Goal: Navigation & Orientation: Find specific page/section

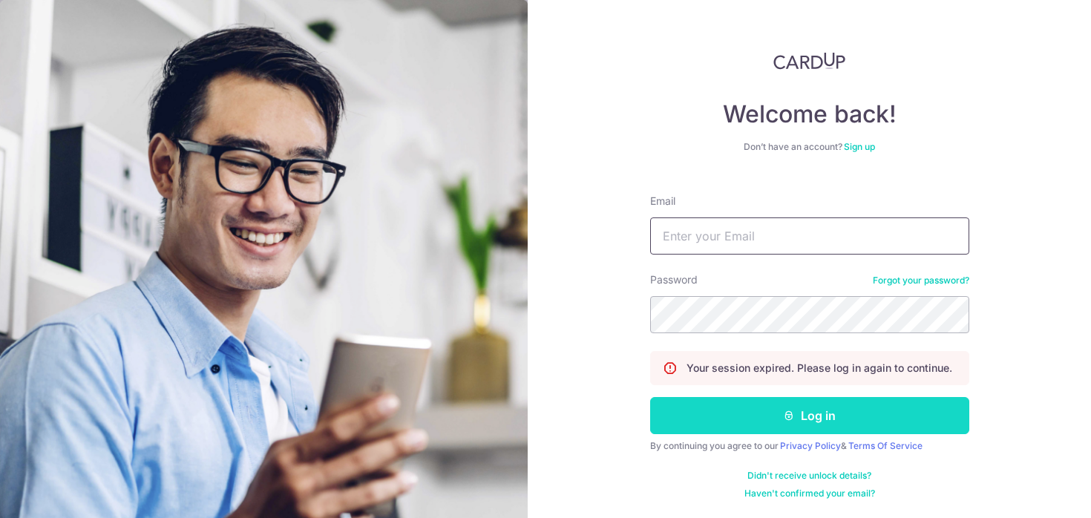
type input "[EMAIL_ADDRESS][DOMAIN_NAME]"
click at [752, 430] on button "Log in" at bounding box center [809, 415] width 319 height 37
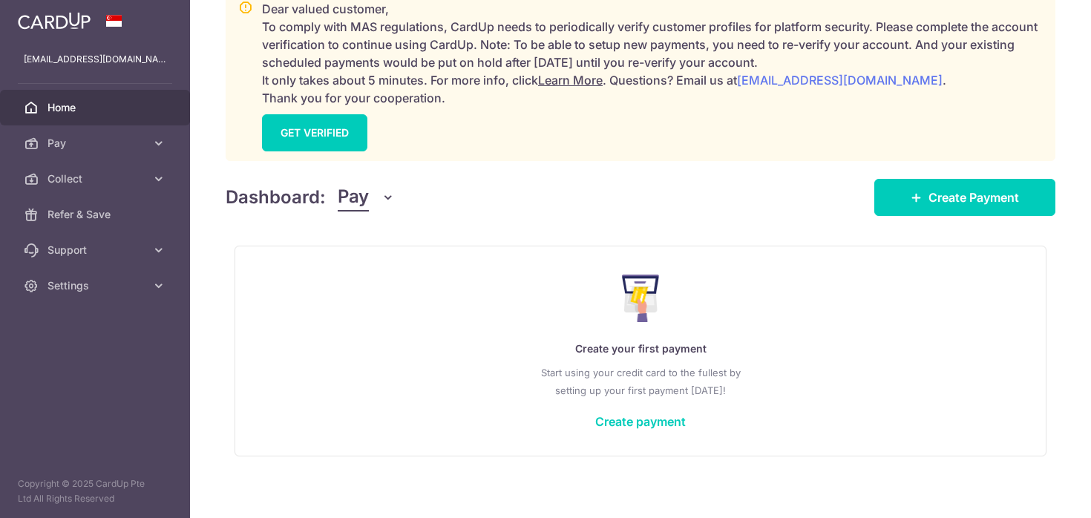
click at [366, 191] on span "Pay" at bounding box center [353, 197] width 31 height 28
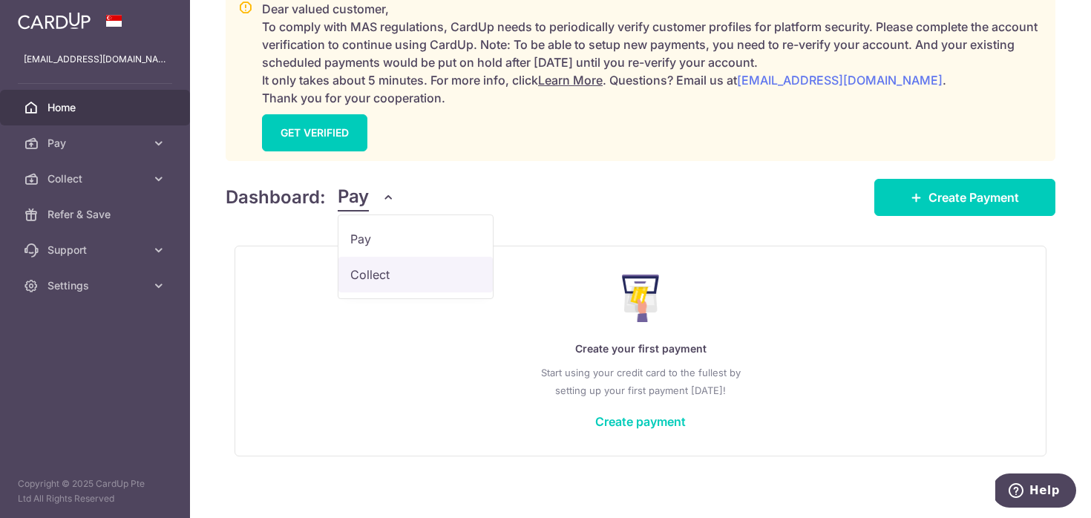
click at [373, 263] on link "Collect" at bounding box center [416, 275] width 154 height 36
click at [370, 190] on button "Pay" at bounding box center [366, 197] width 57 height 28
click at [368, 274] on link "Collect" at bounding box center [416, 275] width 154 height 36
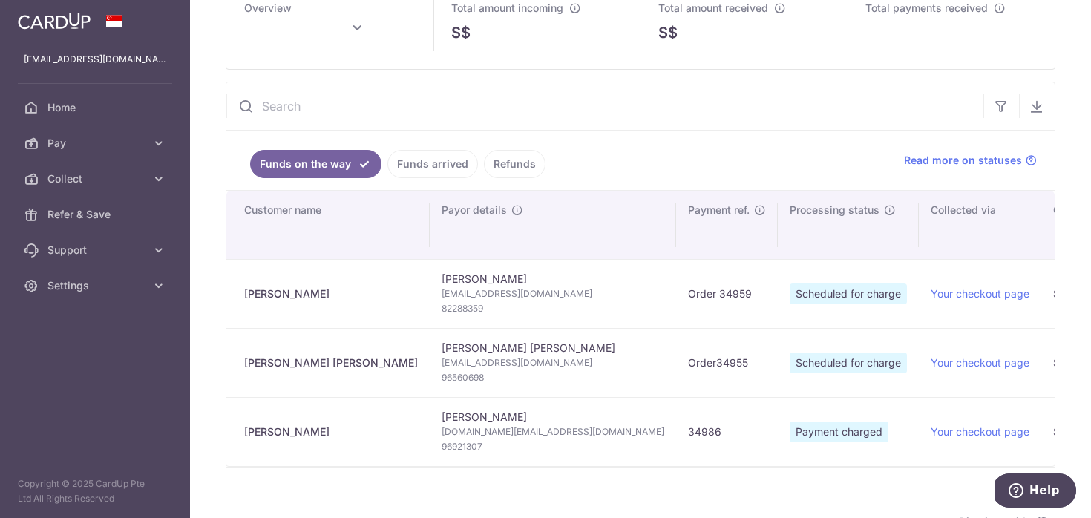
type input "September 2025"
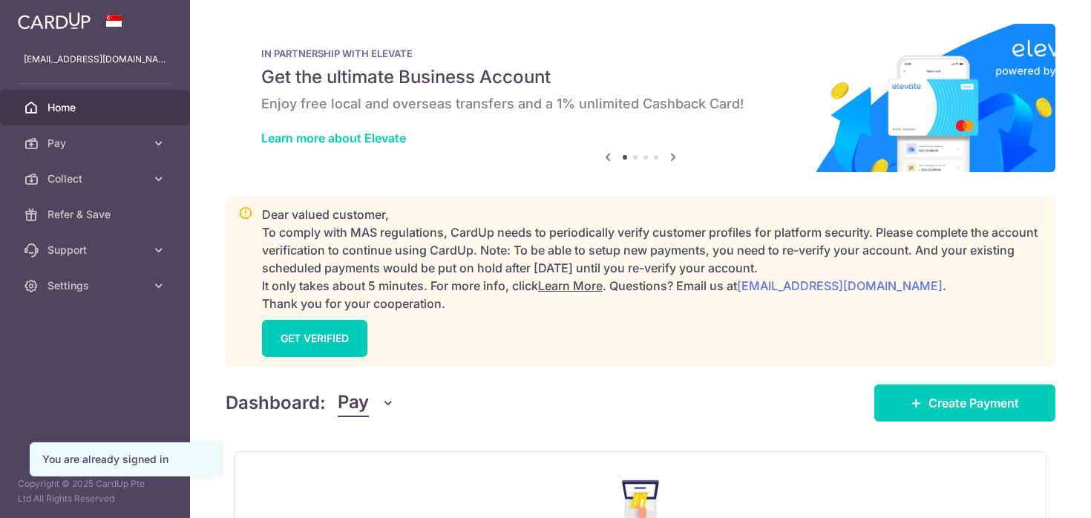
drag, startPoint x: 382, startPoint y: 402, endPoint x: 378, endPoint y: 435, distance: 33.7
click at [381, 399] on icon "button" at bounding box center [388, 403] width 15 height 15
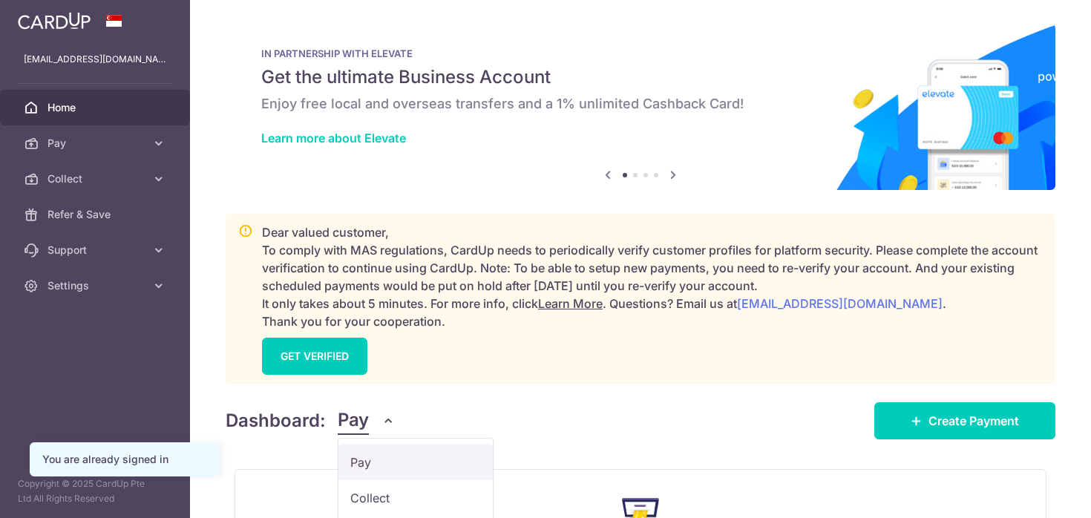
click at [365, 477] on link "Pay" at bounding box center [416, 463] width 154 height 36
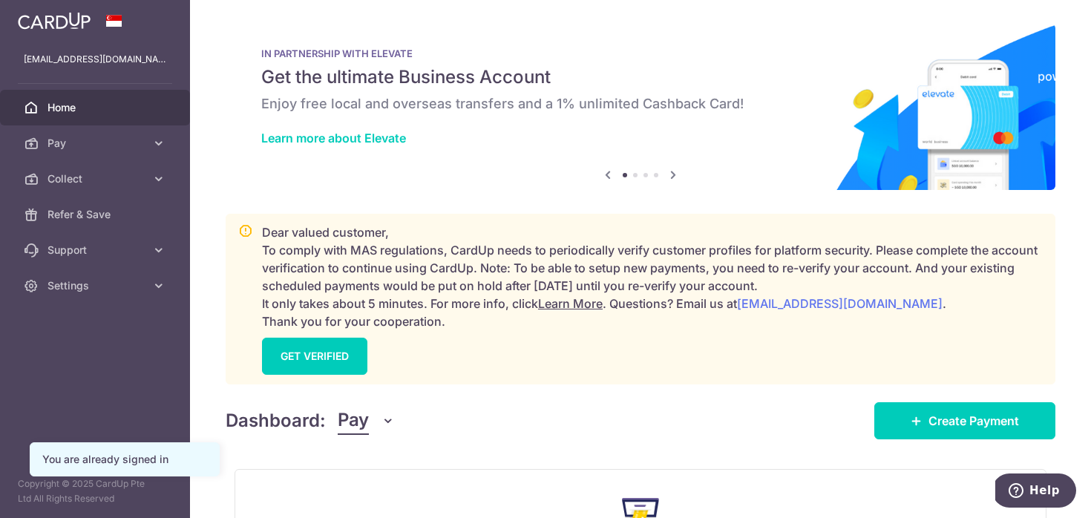
click at [373, 433] on button "Pay" at bounding box center [366, 421] width 57 height 28
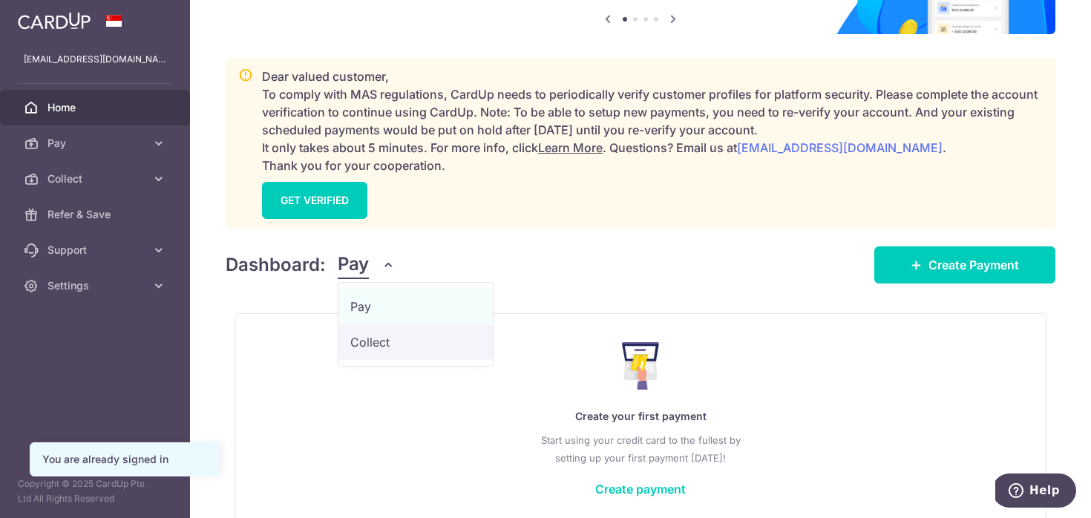
scroll to position [195, 0]
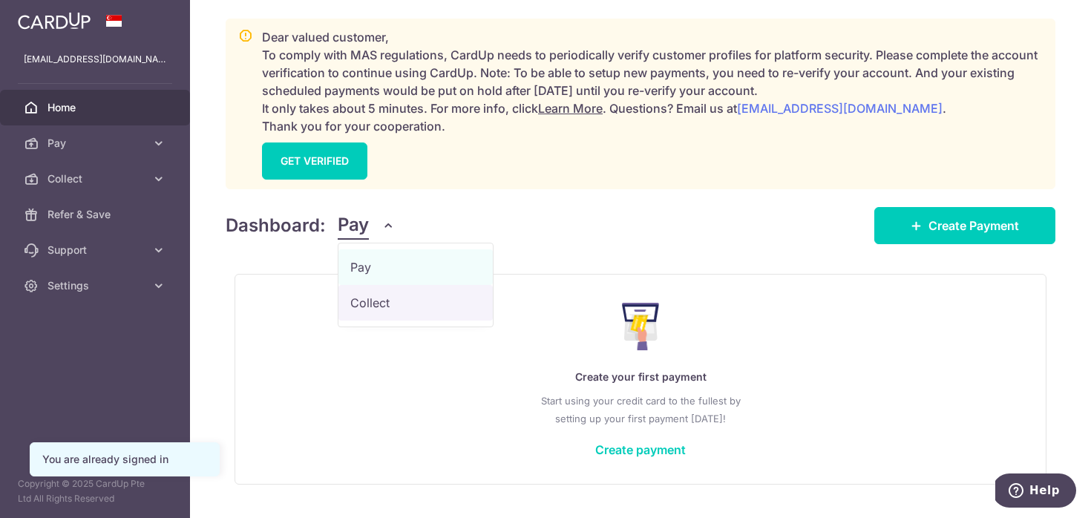
click at [360, 310] on link "Collect" at bounding box center [416, 303] width 154 height 36
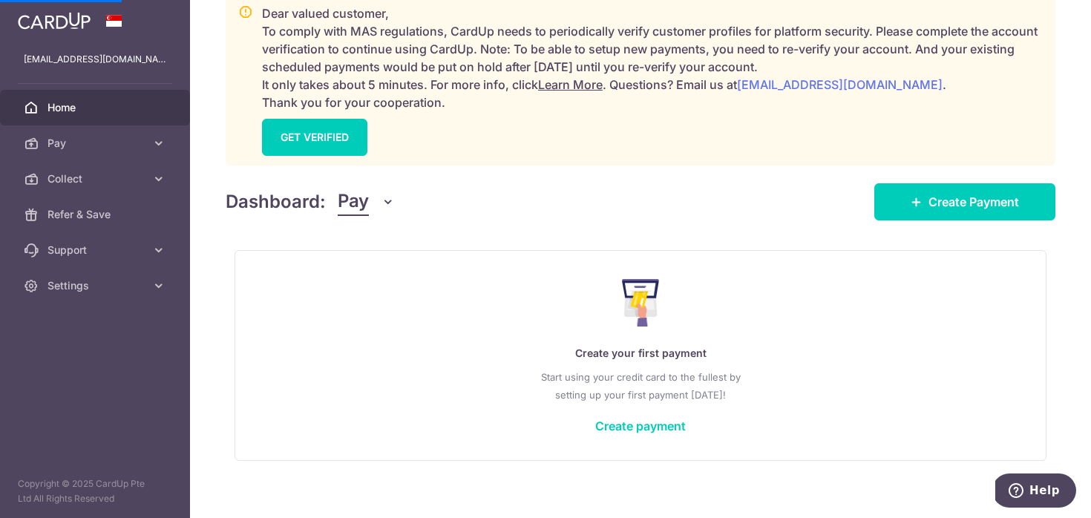
scroll to position [232, 0]
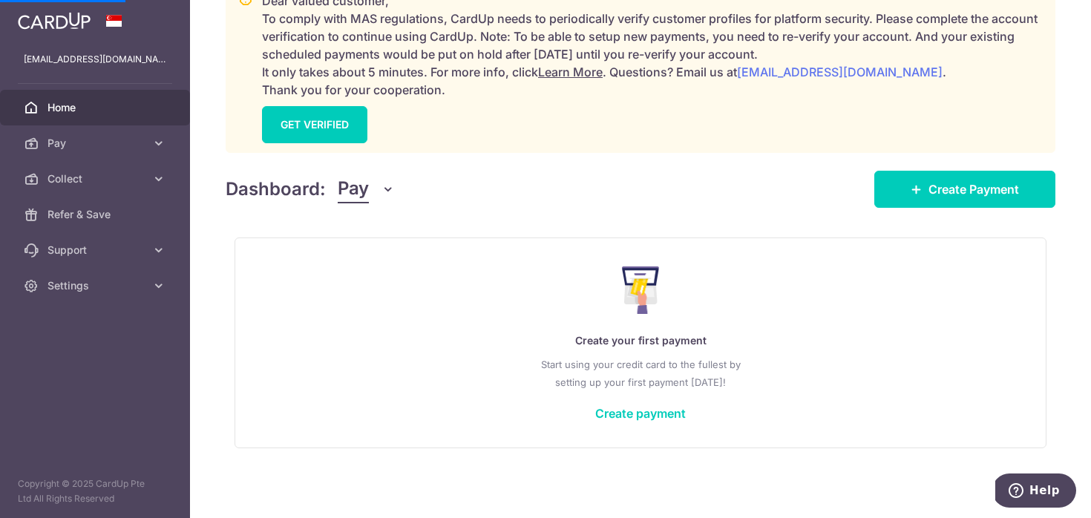
click at [373, 179] on button "Pay" at bounding box center [366, 189] width 57 height 28
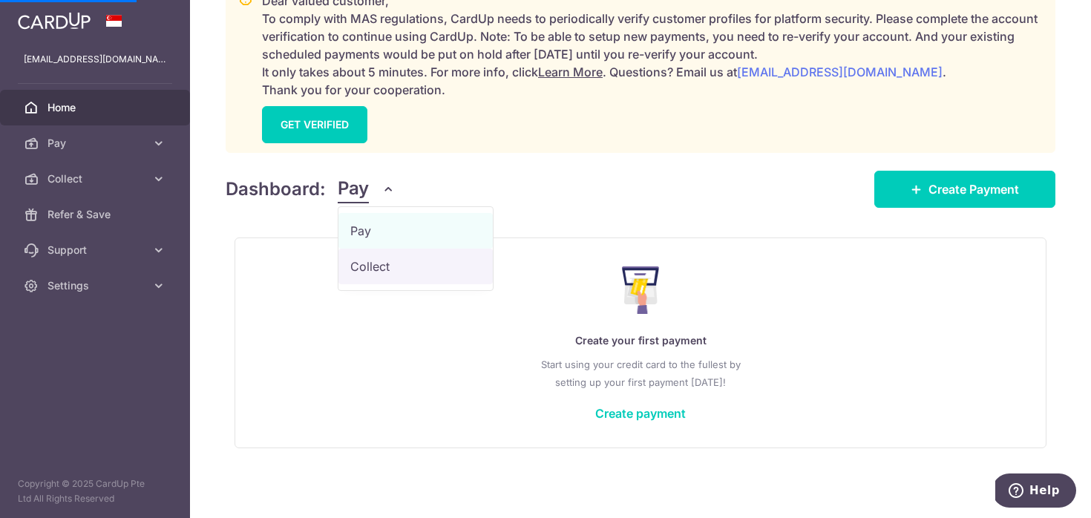
click at [358, 275] on link "Collect" at bounding box center [416, 267] width 154 height 36
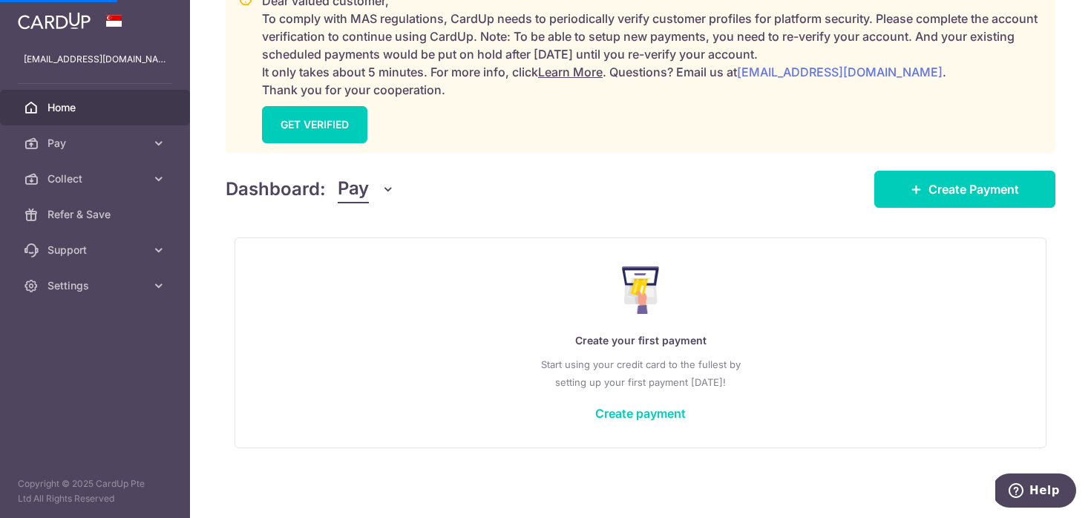
click at [378, 206] on div "Dashboard: Pay Pay Collect Download Report Create Payment" at bounding box center [641, 186] width 830 height 43
click at [378, 201] on button "Pay" at bounding box center [366, 189] width 57 height 28
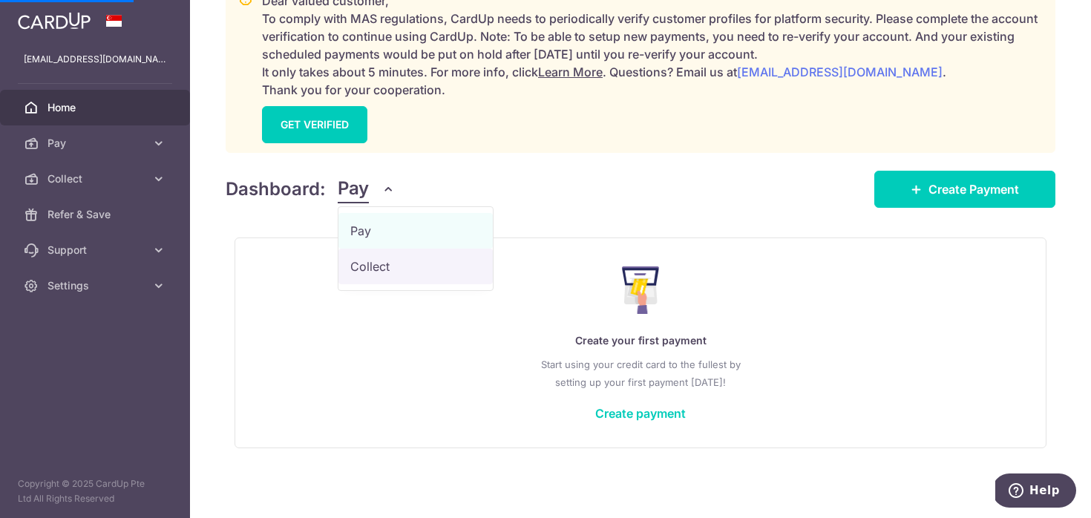
click at [358, 261] on link "Collect" at bounding box center [416, 267] width 154 height 36
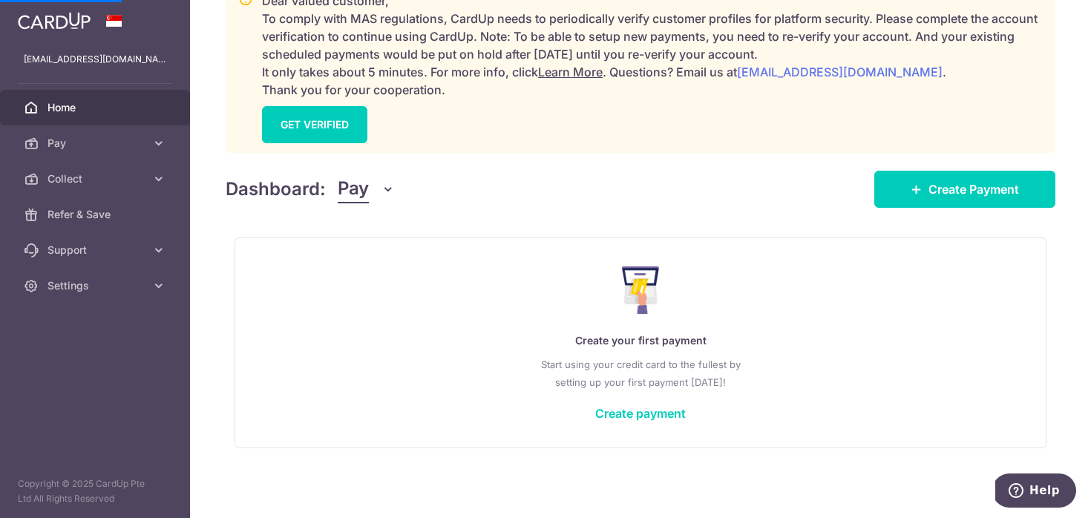
click at [378, 186] on button "Pay" at bounding box center [366, 189] width 57 height 28
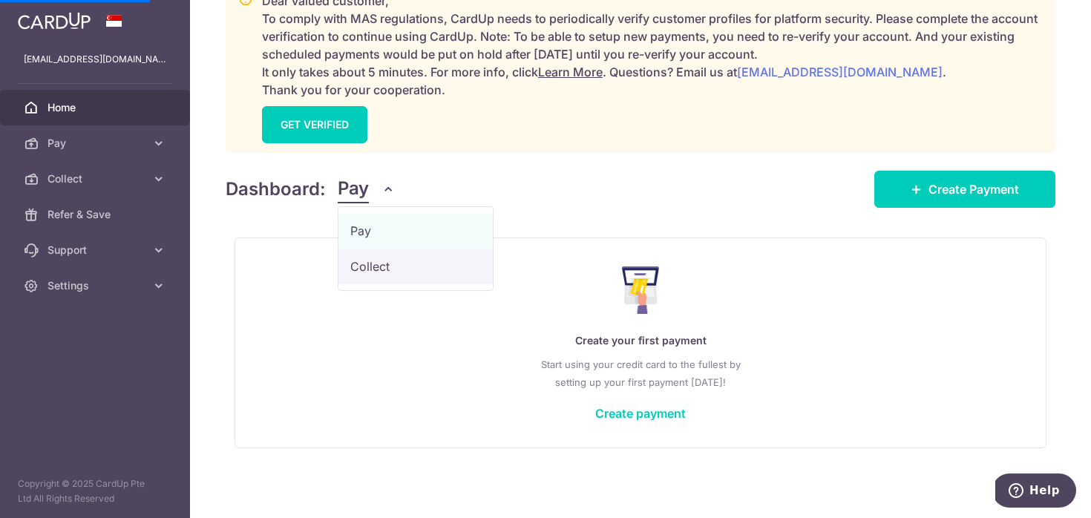
click at [373, 264] on link "Collect" at bounding box center [416, 267] width 154 height 36
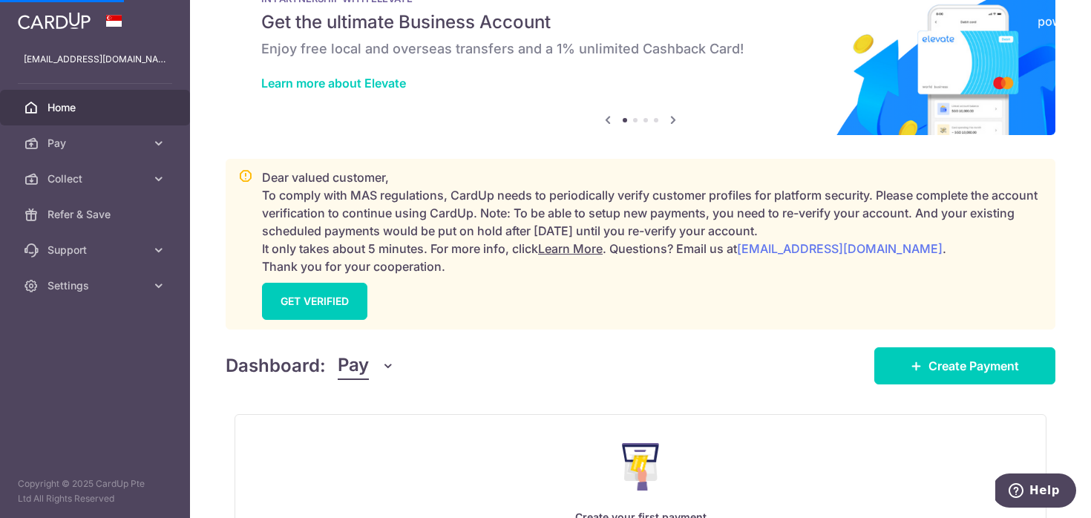
scroll to position [0, 0]
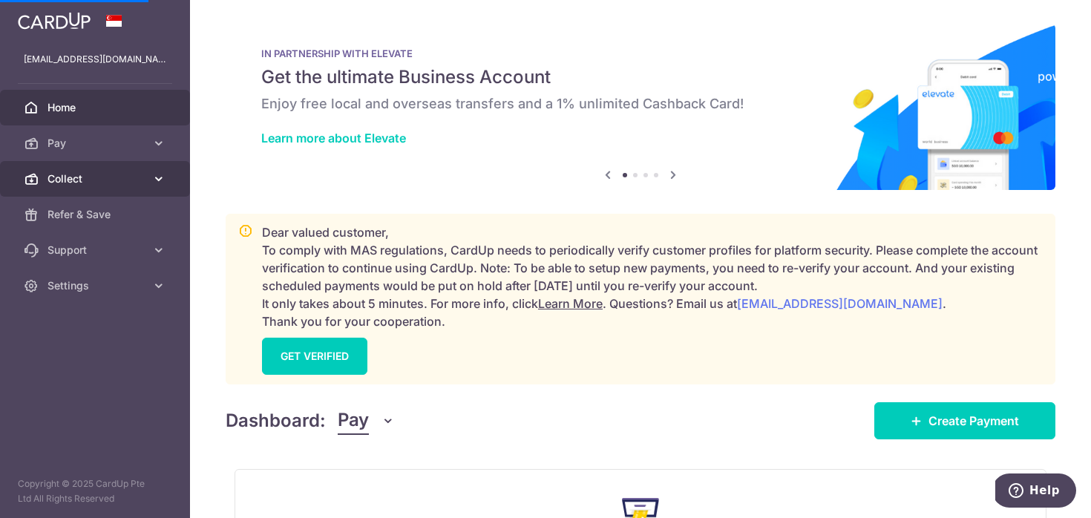
click at [83, 183] on span "Collect" at bounding box center [97, 178] width 98 height 15
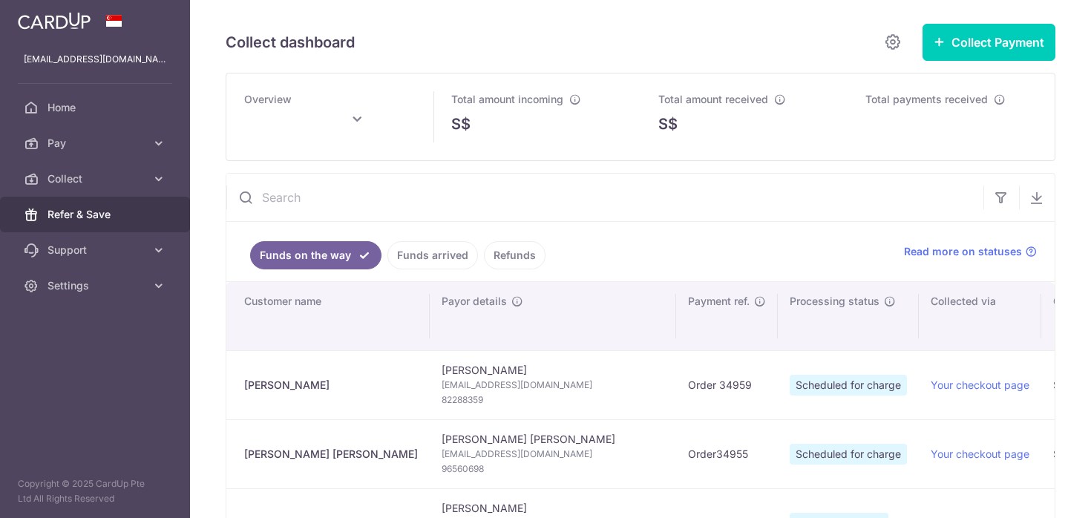
click at [76, 218] on span "Refer & Save" at bounding box center [97, 214] width 98 height 15
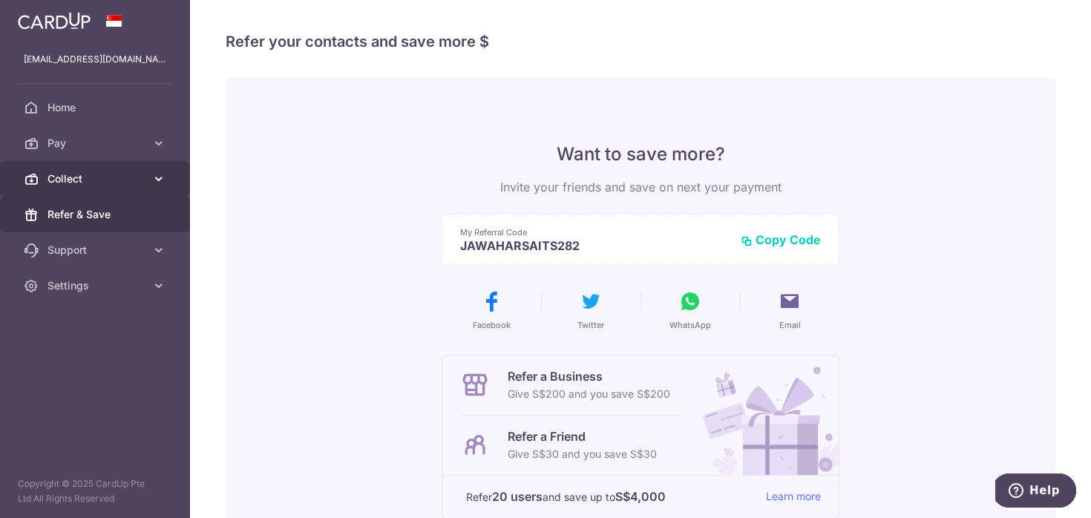
click at [102, 166] on link "Collect" at bounding box center [95, 179] width 190 height 36
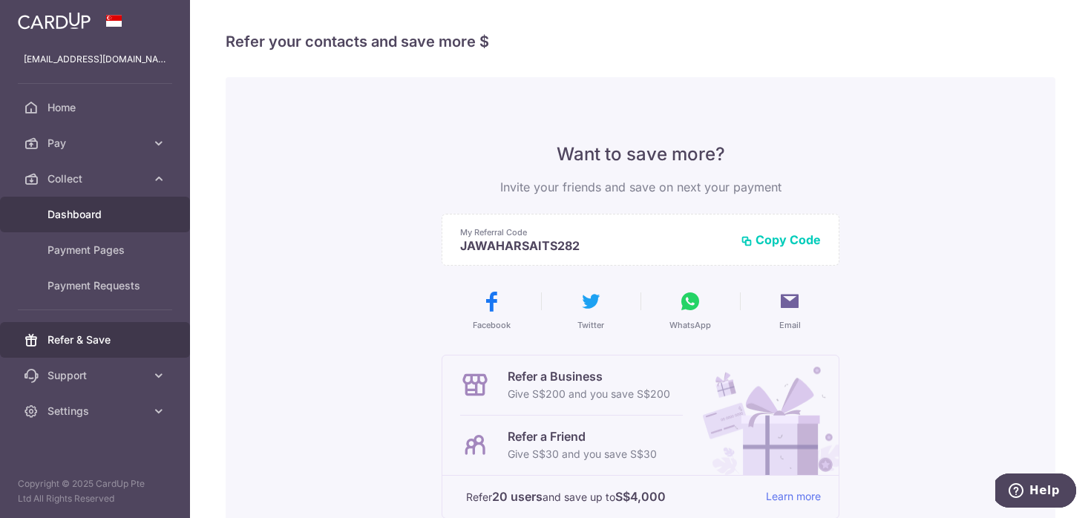
click at [67, 224] on link "Dashboard" at bounding box center [95, 215] width 190 height 36
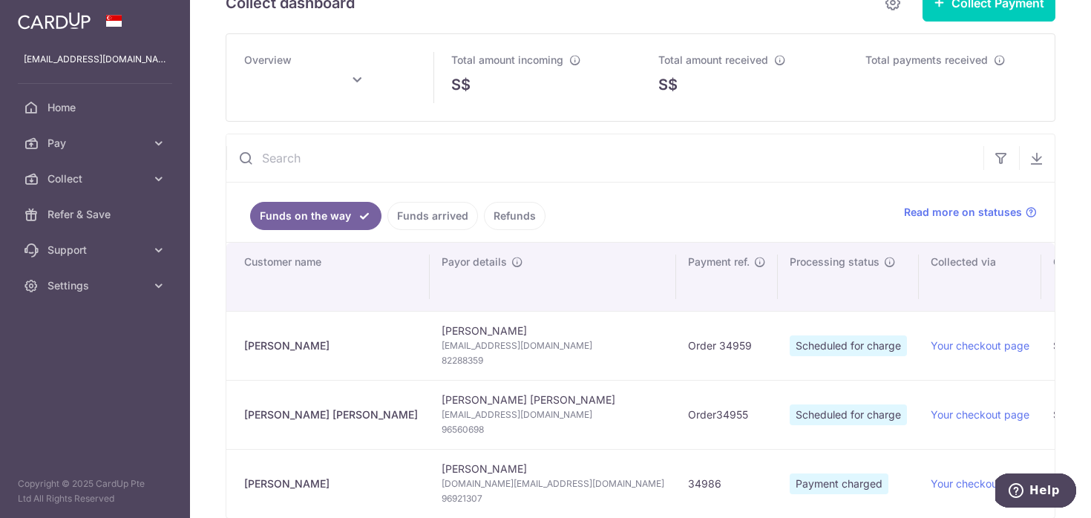
scroll to position [42, 0]
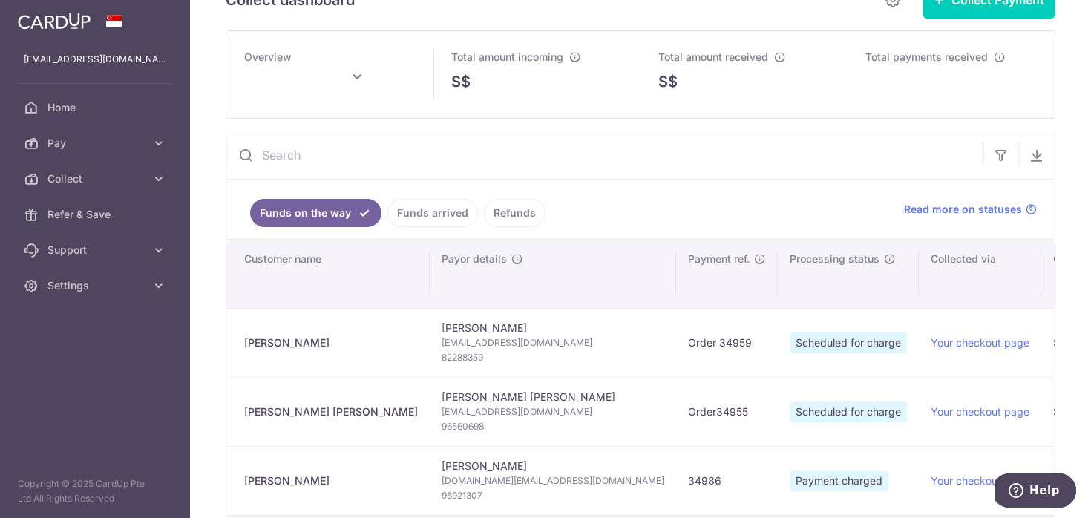
type input "September 2025"
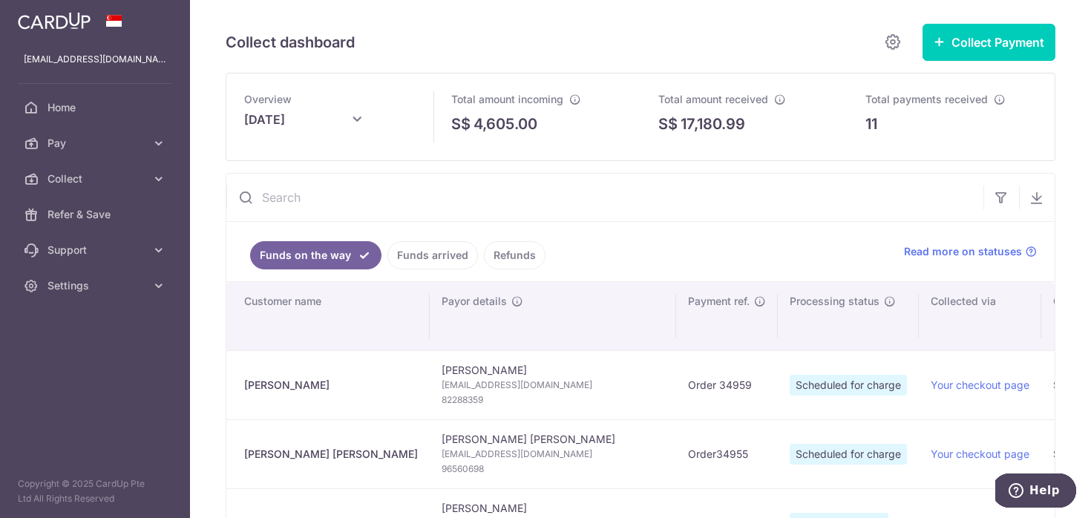
click at [41, 17] on img at bounding box center [54, 21] width 73 height 18
